Goal: Task Accomplishment & Management: Use online tool/utility

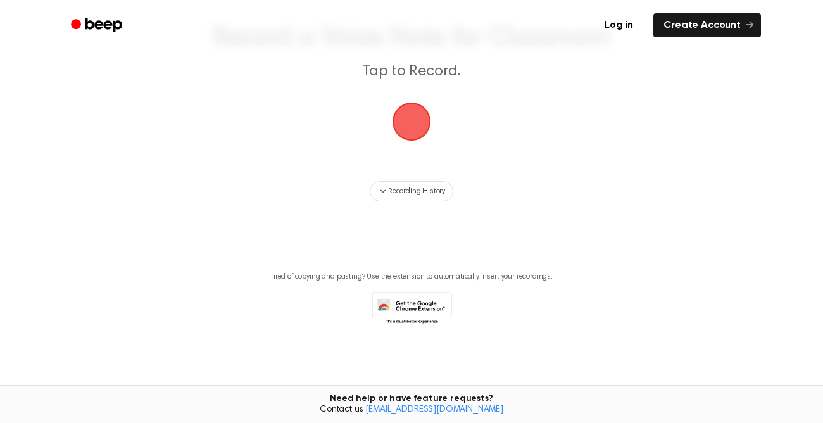
scroll to position [9, 0]
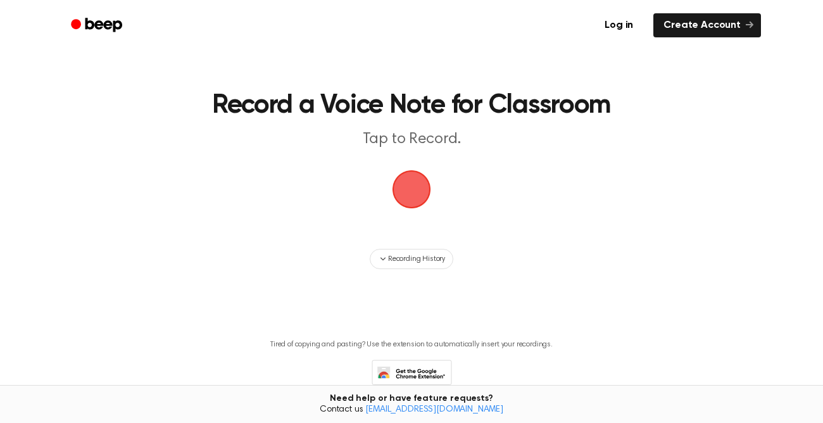
click at [415, 194] on span "button" at bounding box center [411, 189] width 35 height 35
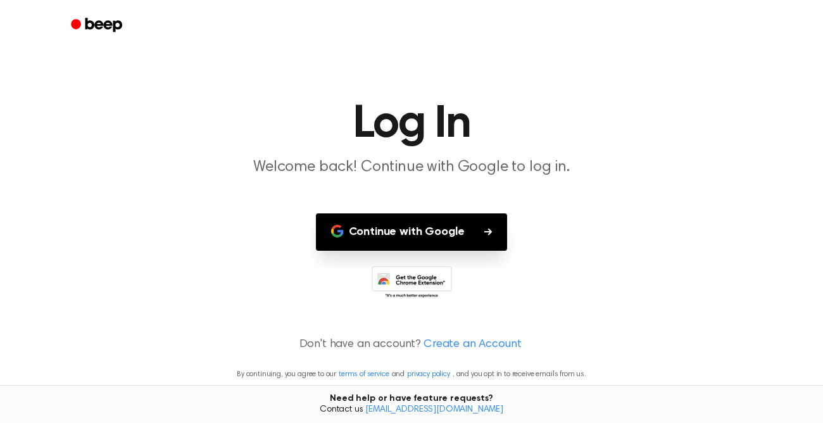
click at [419, 220] on button "Continue with Google" at bounding box center [412, 231] width 192 height 37
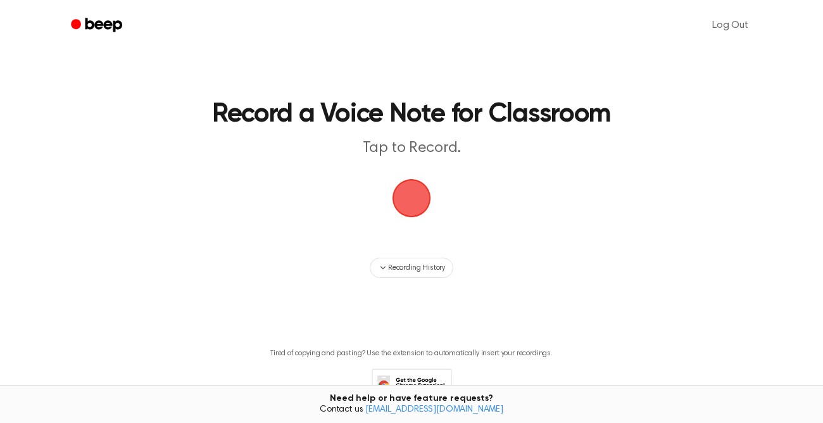
click at [413, 199] on span "button" at bounding box center [411, 198] width 35 height 35
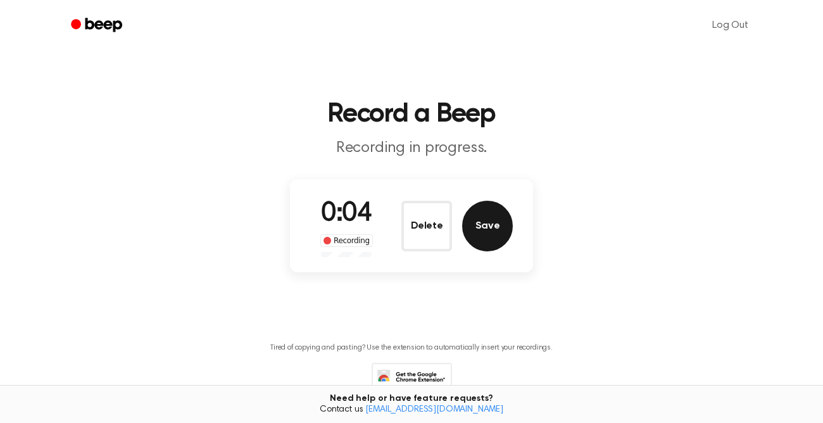
click at [495, 209] on button "Save" at bounding box center [487, 226] width 51 height 51
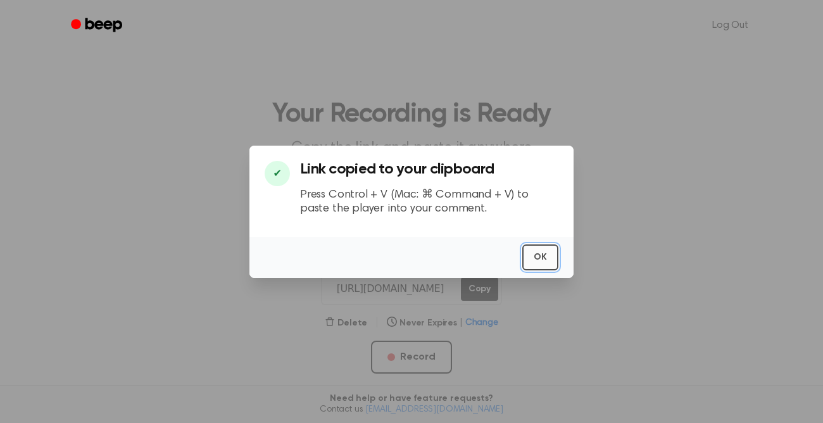
click at [545, 257] on button "OK" at bounding box center [541, 257] width 36 height 26
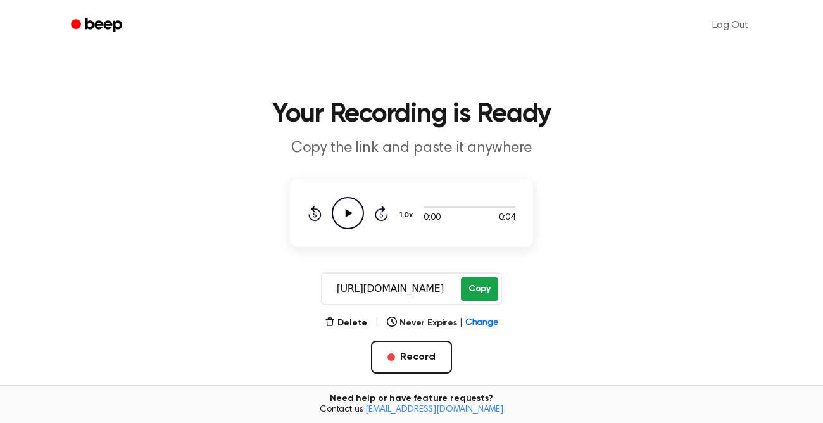
click at [478, 289] on button "Copy" at bounding box center [479, 288] width 37 height 23
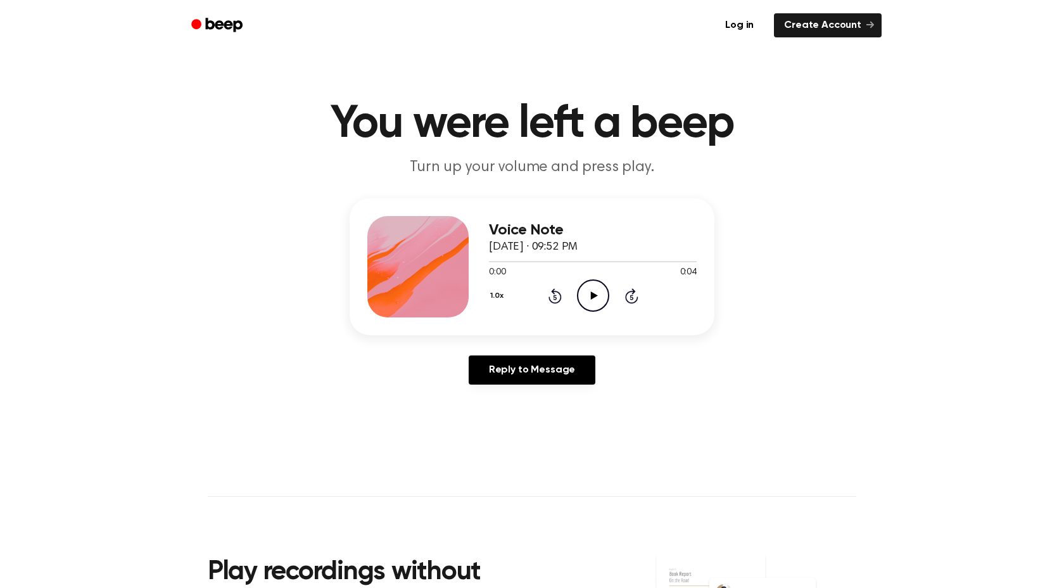
click at [600, 282] on circle at bounding box center [593, 295] width 31 height 31
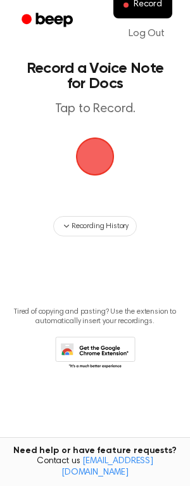
click at [91, 156] on span "button" at bounding box center [95, 156] width 71 height 71
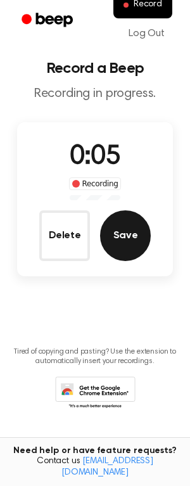
click at [128, 234] on button "Save" at bounding box center [125, 235] width 51 height 51
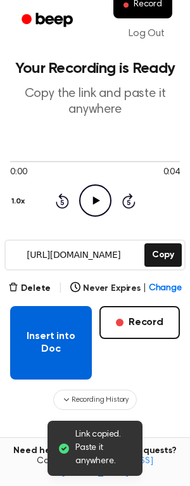
click at [50, 339] on button "Insert into Doc" at bounding box center [51, 342] width 82 height 73
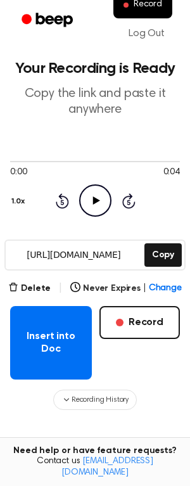
click at [104, 257] on input "[URL][DOMAIN_NAME]" at bounding box center [74, 255] width 136 height 29
click at [32, 289] on button "Delete" at bounding box center [29, 288] width 42 height 13
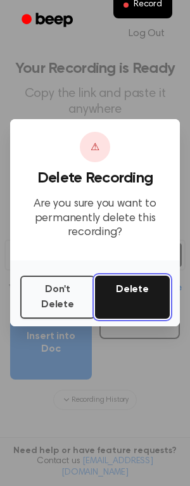
click at [124, 296] on button "Delete" at bounding box center [132, 297] width 75 height 43
